Goal: Use online tool/utility: Use online tool/utility

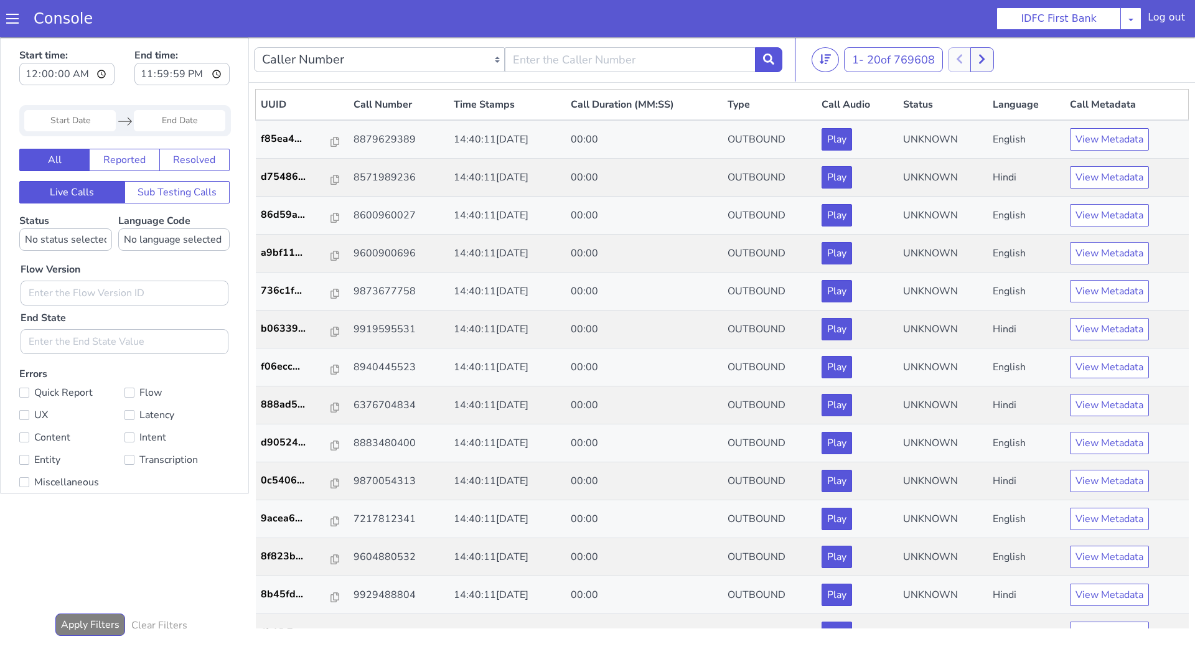
click at [8, 27] on div "Console" at bounding box center [57, 18] width 114 height 35
click at [12, 19] on span at bounding box center [12, 18] width 12 height 12
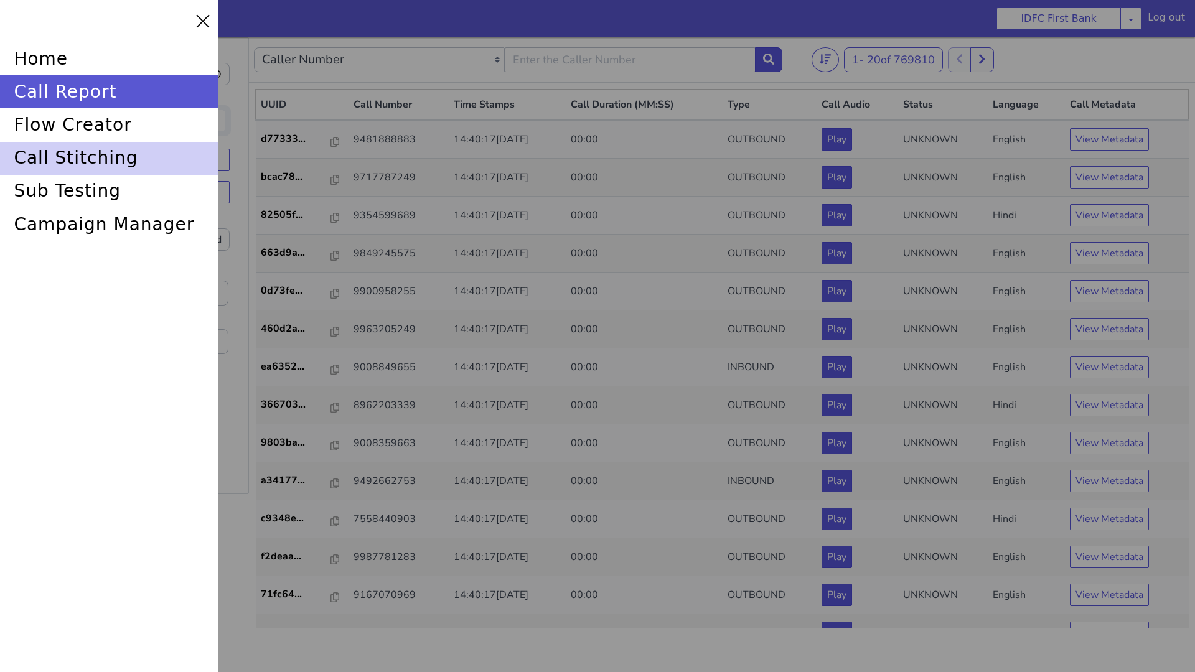
click at [85, 143] on div "call stitching" at bounding box center [109, 158] width 218 height 33
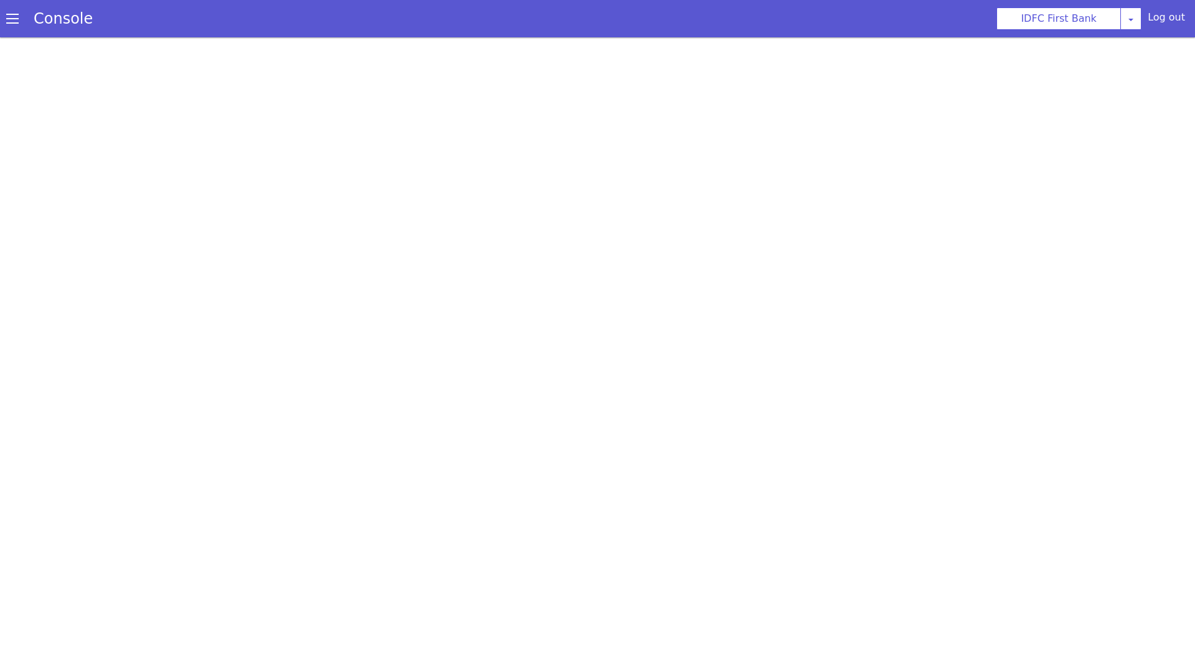
select select "hi"
select select "hi-IN-Wavenet-A"
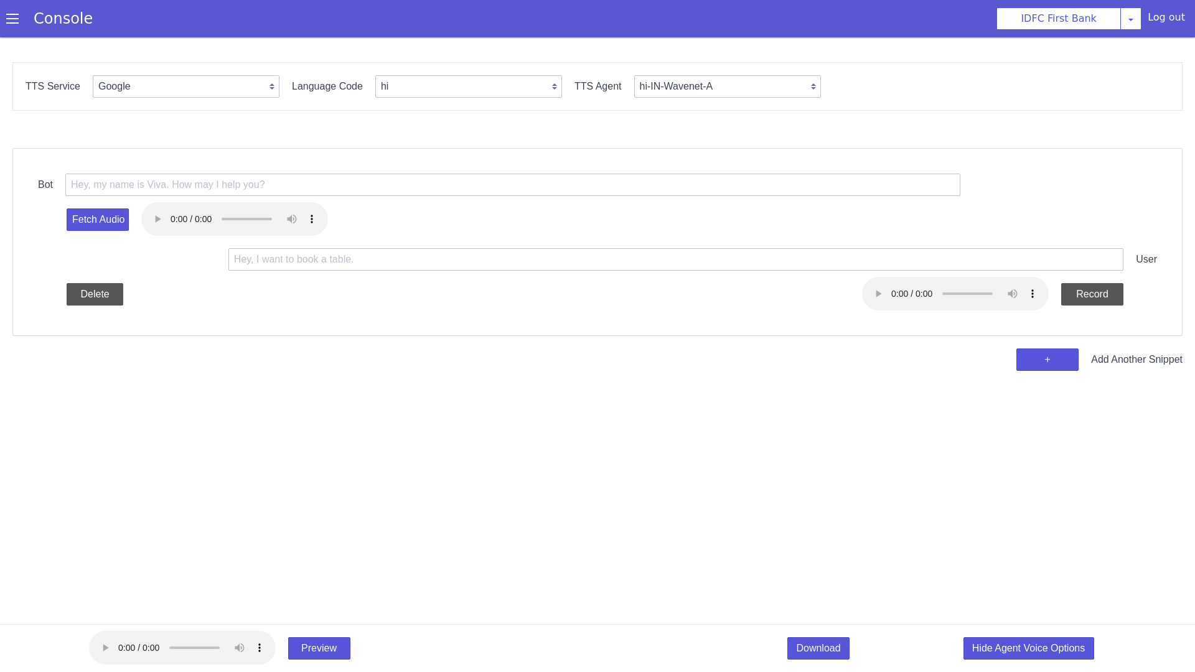
scroll to position [4, 0]
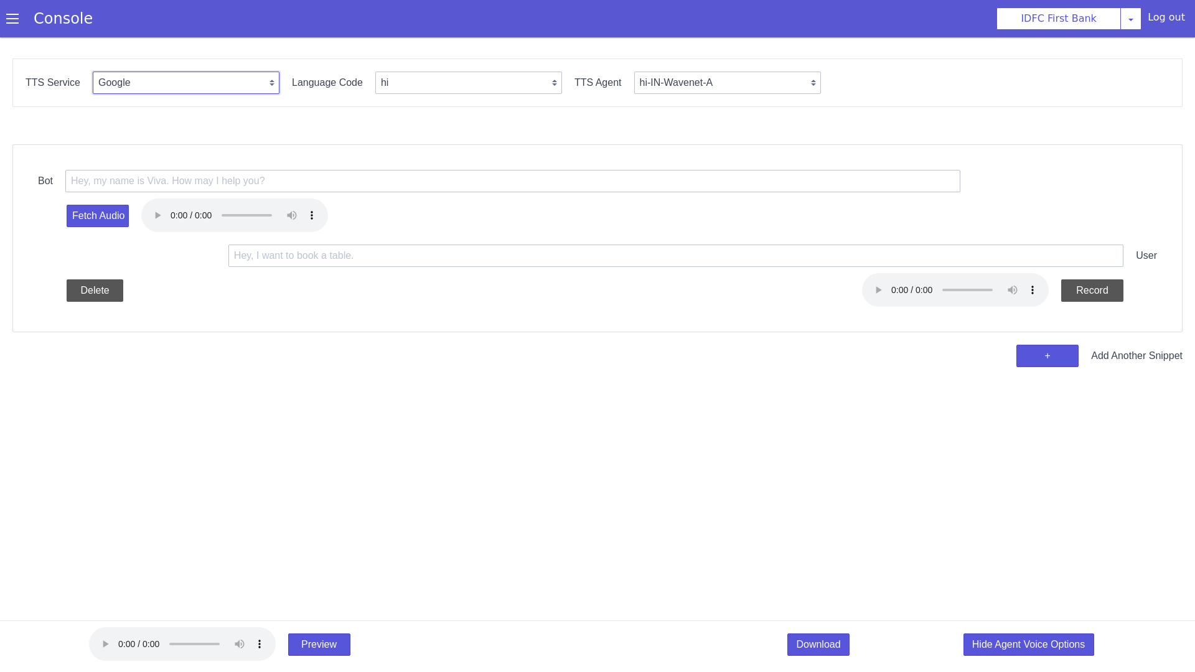
click at [228, 82] on select "Google Vernacular Azure" at bounding box center [186, 83] width 187 height 22
select select "Azure"
click at [93, 72] on select "Google Vernacular Azure" at bounding box center [186, 83] width 187 height 22
click at [210, 92] on select "Google Vernacular Azure" at bounding box center [186, 83] width 187 height 22
select select "en"
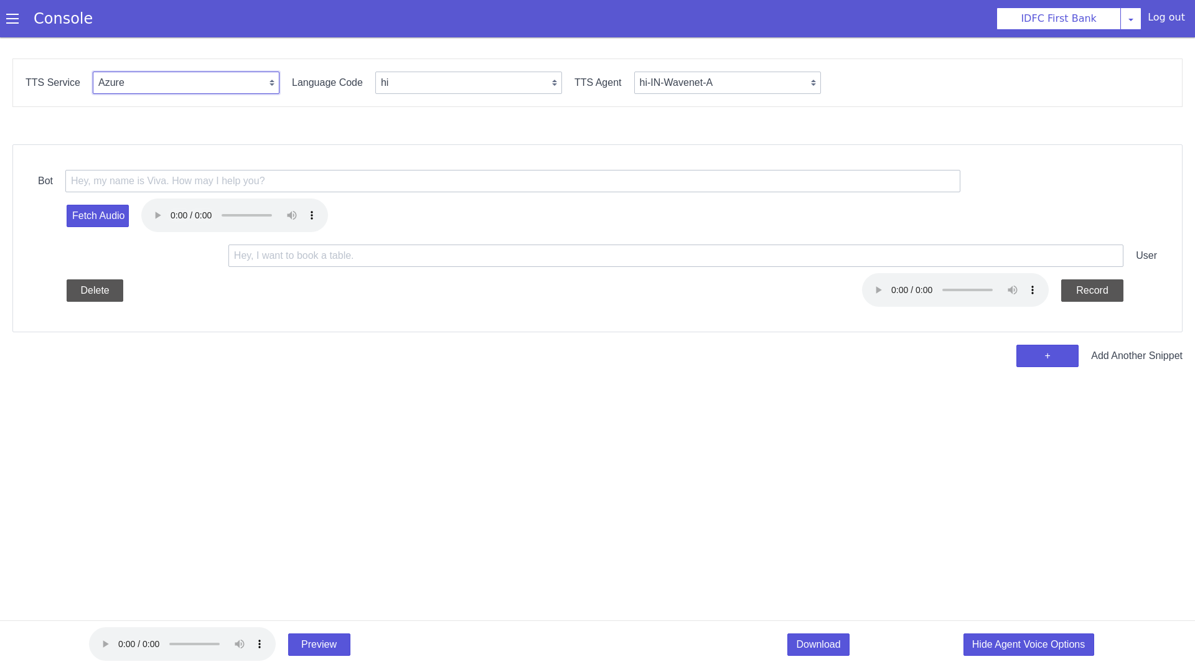
select select "en-IN-Heera"
select select "Google"
click at [93, 72] on select "Google Vernacular Azure" at bounding box center [186, 83] width 187 height 22
select select "en-IN-Wavenet-A"
click at [712, 80] on select "en-IN-Standard-A en-IN-Standard-B en-IN-Standard-C en-IN-Standard-D en-IN-Waven…" at bounding box center [727, 83] width 187 height 22
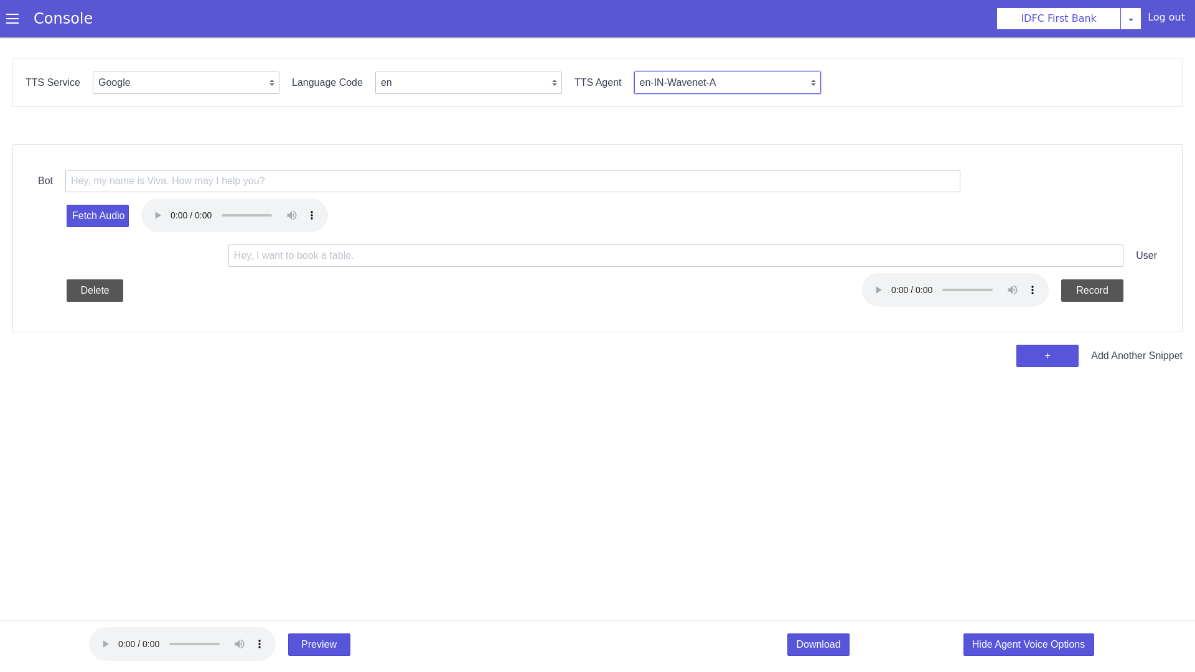
click at [802, 78] on select "en-IN-Standard-A en-IN-Standard-B en-IN-Standard-C en-IN-Standard-D en-IN-Waven…" at bounding box center [727, 83] width 187 height 22
click at [394, 176] on input "text" at bounding box center [512, 181] width 895 height 22
